Goal: Task Accomplishment & Management: Complete application form

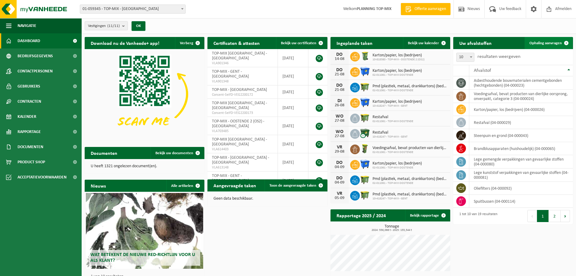
click at [547, 40] on link "Ophaling aanvragen" at bounding box center [549, 43] width 48 height 12
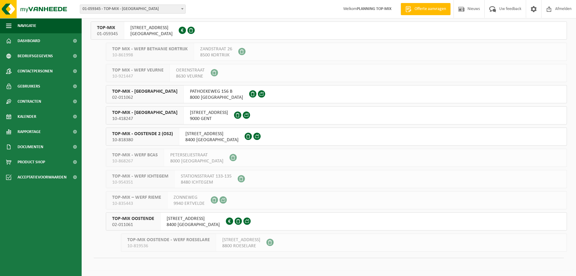
scroll to position [38, 0]
click at [178, 223] on span "8400 OOSTENDE" at bounding box center [193, 224] width 53 height 6
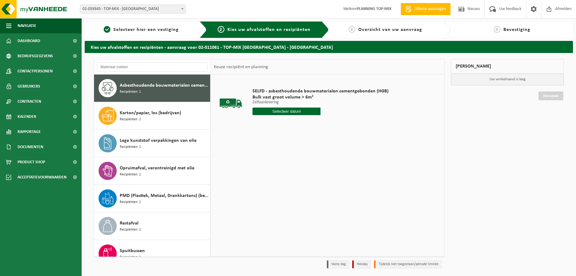
click at [292, 113] on input "text" at bounding box center [287, 111] width 68 height 8
click at [288, 166] on div "14" at bounding box center [290, 165] width 11 height 10
type input "Van 2025-08-14"
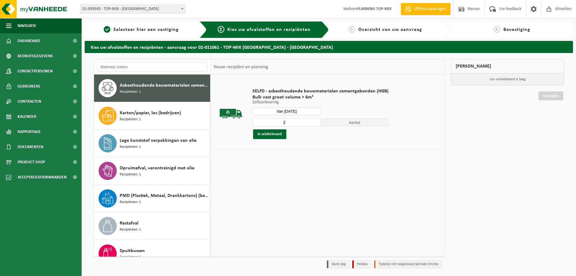
type input "2"
click at [314, 121] on input "2" at bounding box center [287, 122] width 68 height 8
click at [271, 133] on button "In winkelmand" at bounding box center [269, 134] width 33 height 10
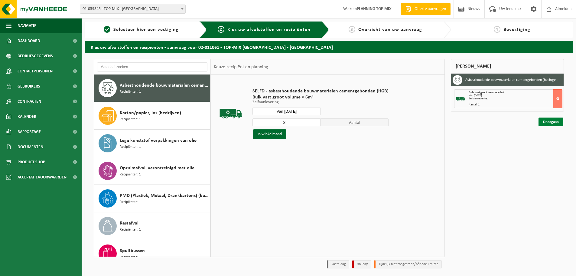
click at [554, 122] on link "Doorgaan" at bounding box center [551, 121] width 25 height 9
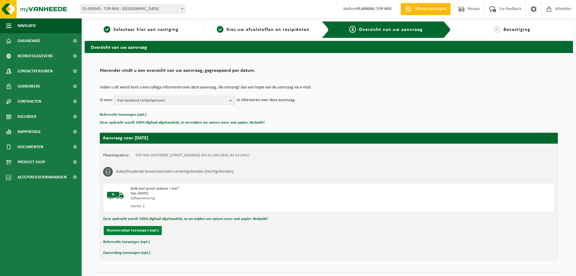
click at [145, 229] on button "Nummerplaat toevoegen (opt.)" at bounding box center [133, 230] width 58 height 9
click at [145, 229] on input "text" at bounding box center [198, 230] width 136 height 9
click at [152, 228] on input "text" at bounding box center [198, 230] width 136 height 9
click at [163, 230] on input "2EBA006 en" at bounding box center [198, 230] width 136 height 9
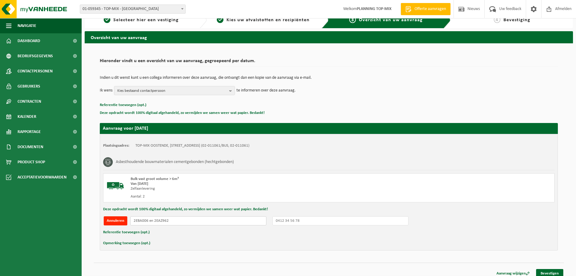
scroll to position [15, 0]
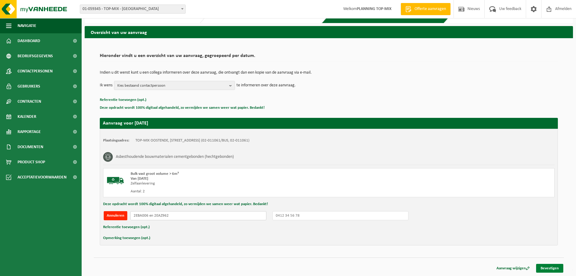
type input "2EBA006 en 2EAZ962"
click at [545, 268] on link "Bevestigen" at bounding box center [550, 268] width 27 height 9
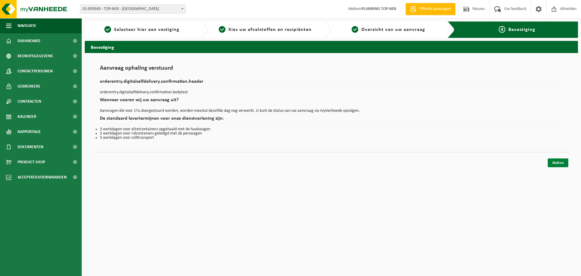
click at [560, 164] on link "Sluiten" at bounding box center [558, 162] width 21 height 9
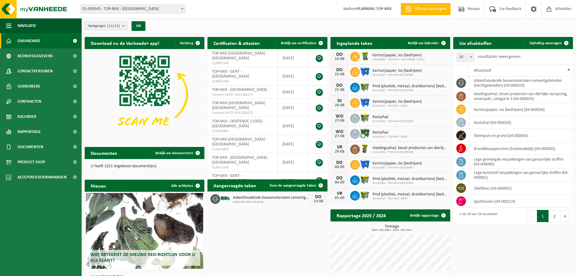
click at [276, 228] on div "Download nu de Vanheede+ app! Verberg Certificaten & attesten Bekijk uw certifi…" at bounding box center [329, 182] width 492 height 296
